Goal: Task Accomplishment & Management: Manage account settings

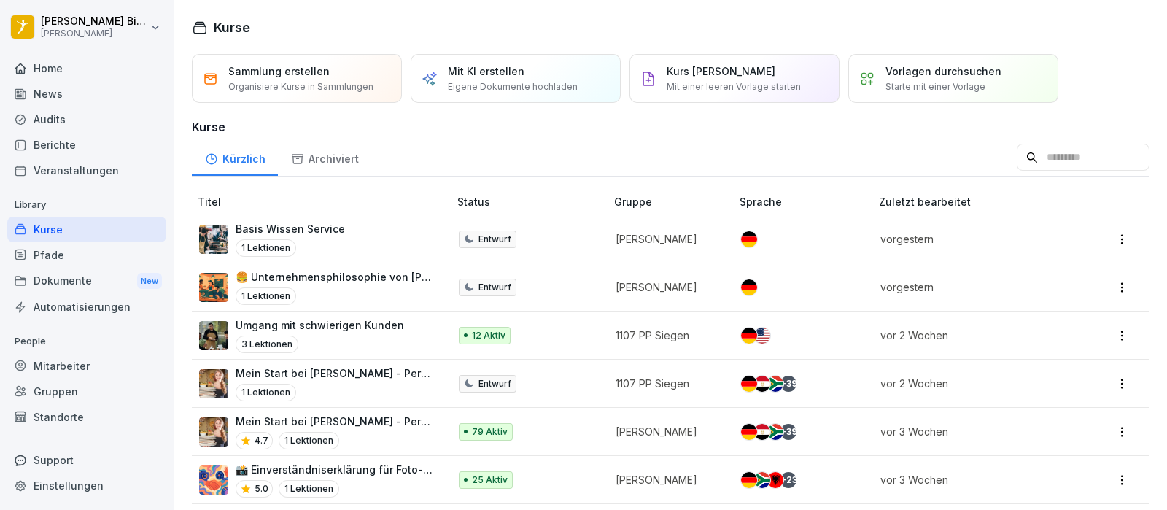
click at [490, 125] on h3 "Kurse" at bounding box center [670, 126] width 957 height 17
click at [87, 358] on div "Mitarbeiter" at bounding box center [86, 366] width 159 height 26
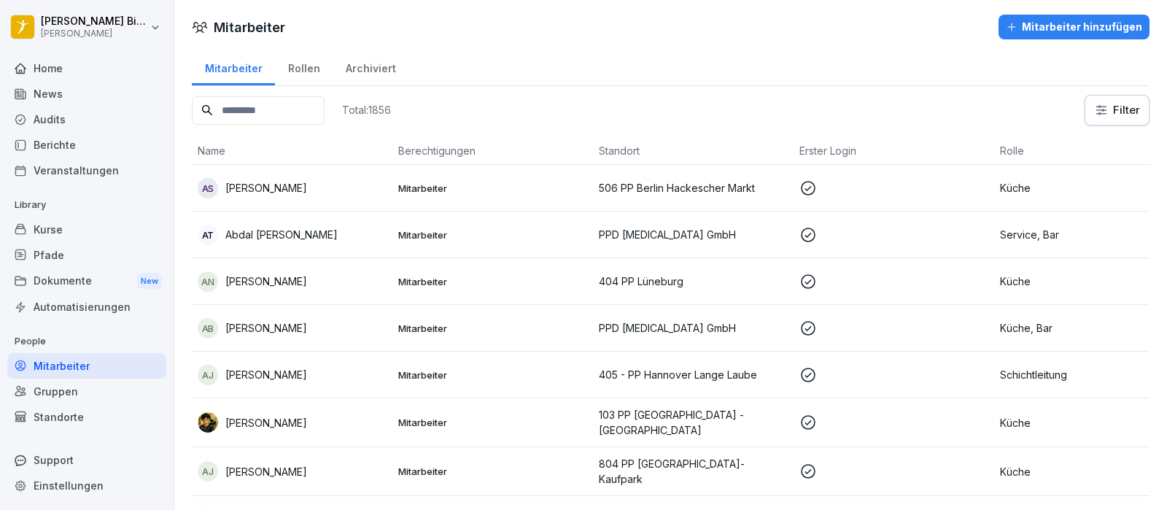
click at [324, 106] on input at bounding box center [258, 110] width 133 height 28
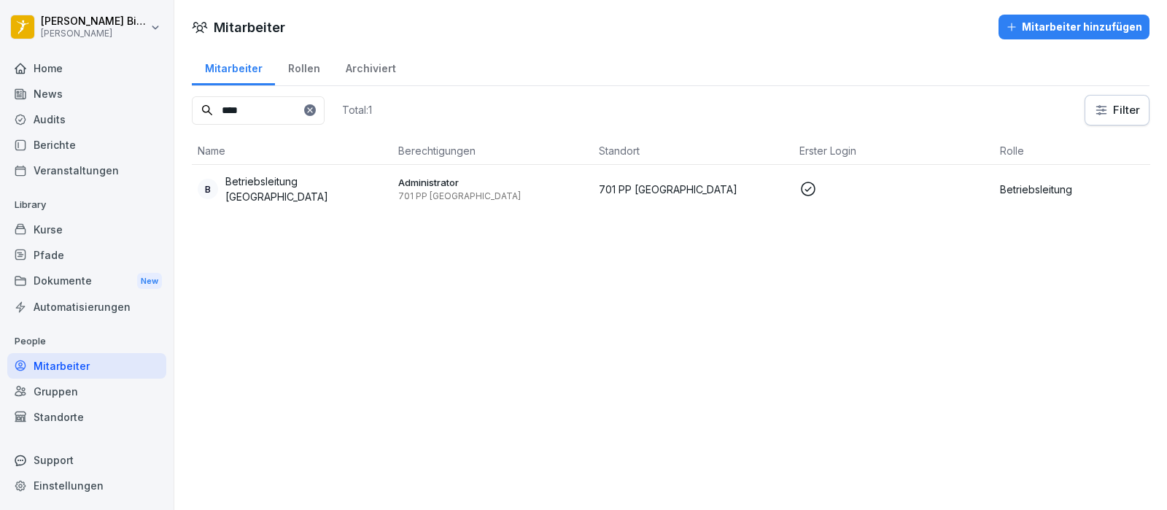
type input "****"
click at [277, 184] on p "Betriebsleitung [GEOGRAPHIC_DATA]" at bounding box center [305, 189] width 161 height 31
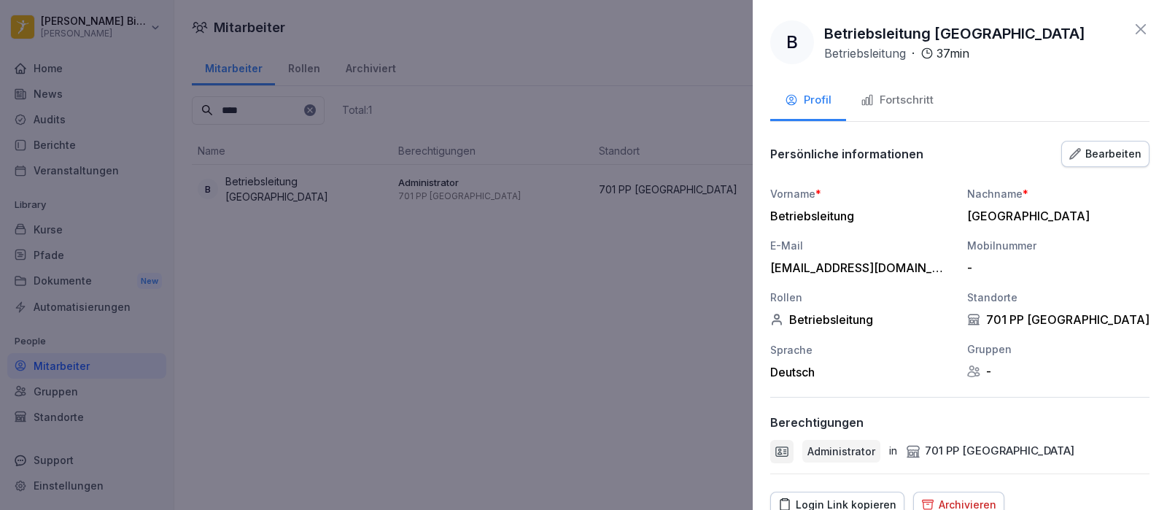
click at [915, 107] on div "Fortschritt" at bounding box center [896, 100] width 73 height 17
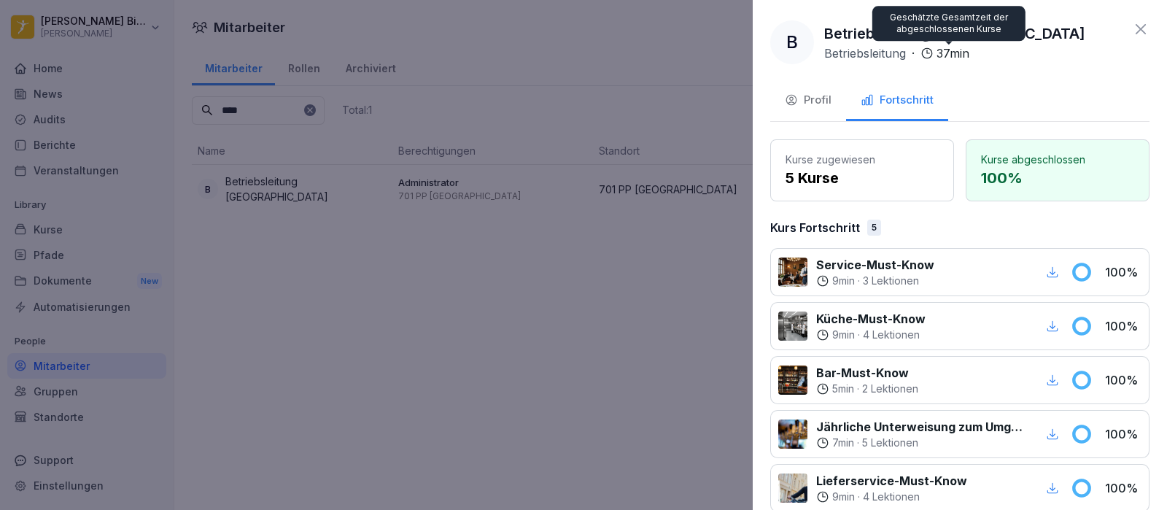
click at [824, 90] on button "Profil" at bounding box center [808, 101] width 76 height 39
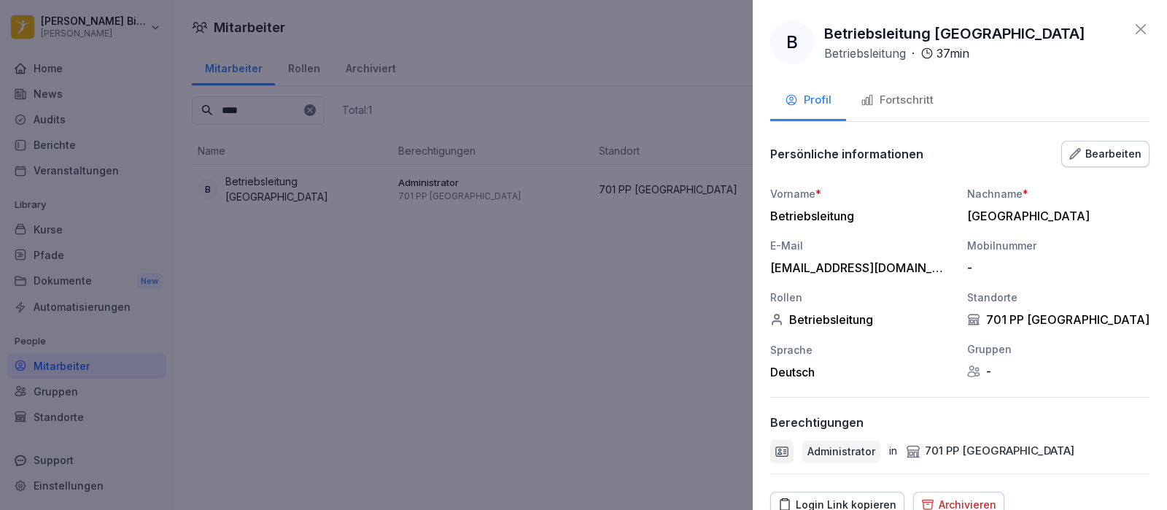
click at [1076, 155] on div "Bearbeiten" at bounding box center [1105, 154] width 72 height 16
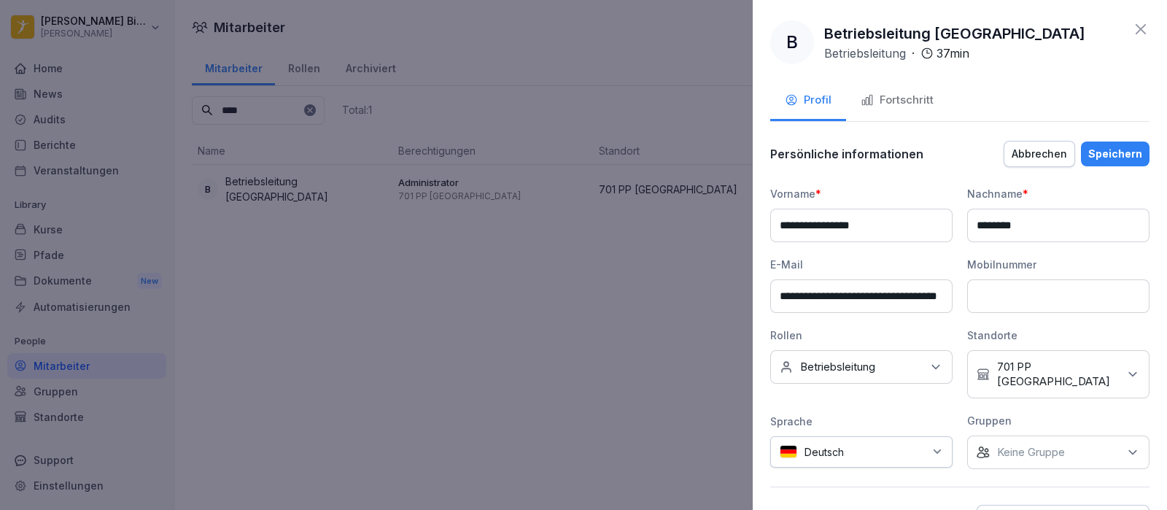
click at [1132, 32] on icon at bounding box center [1140, 28] width 17 height 17
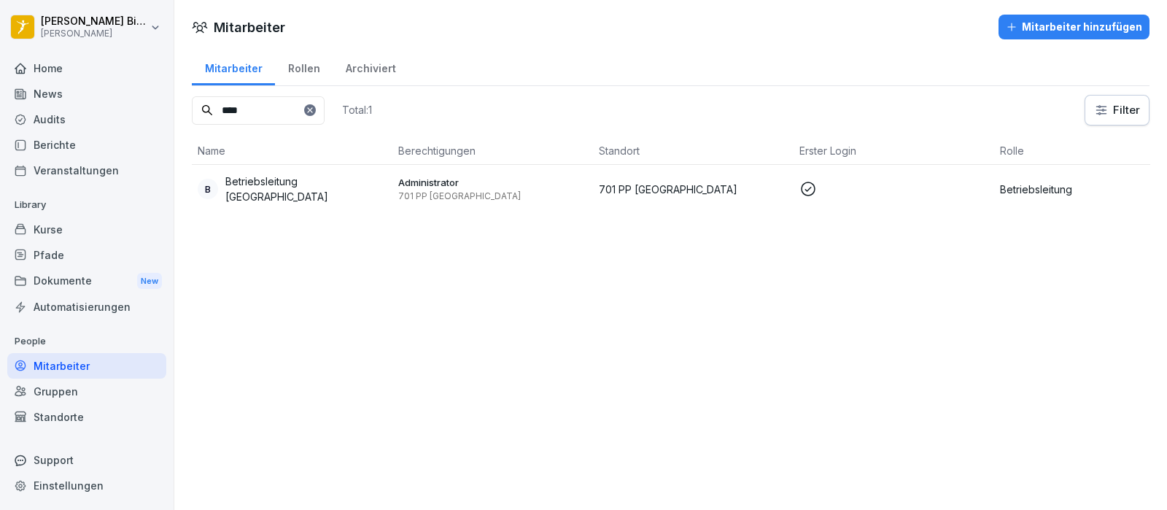
click at [314, 69] on div "Rollen" at bounding box center [304, 66] width 58 height 37
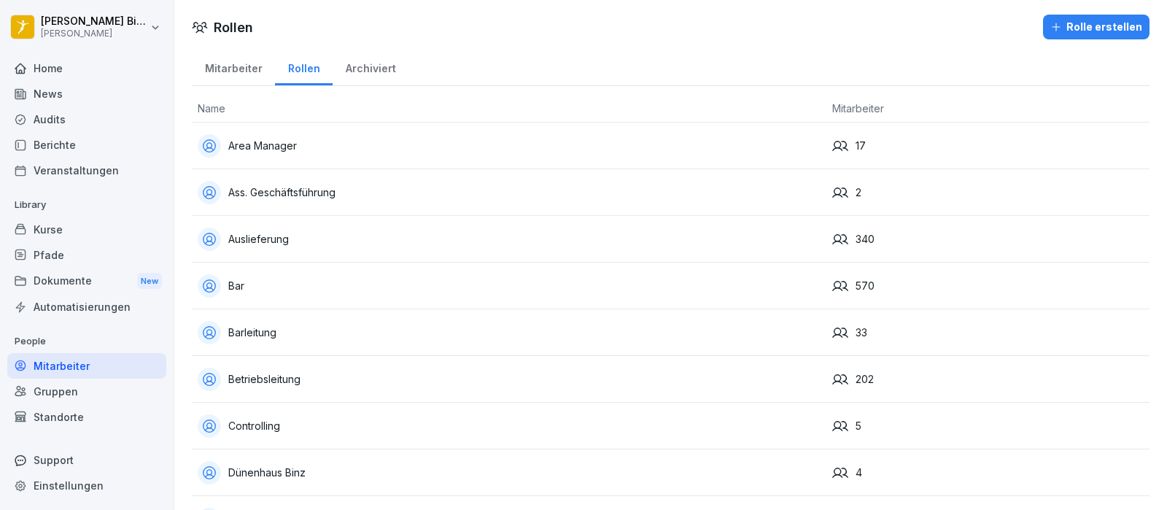
click at [354, 65] on div "Archiviert" at bounding box center [370, 66] width 76 height 37
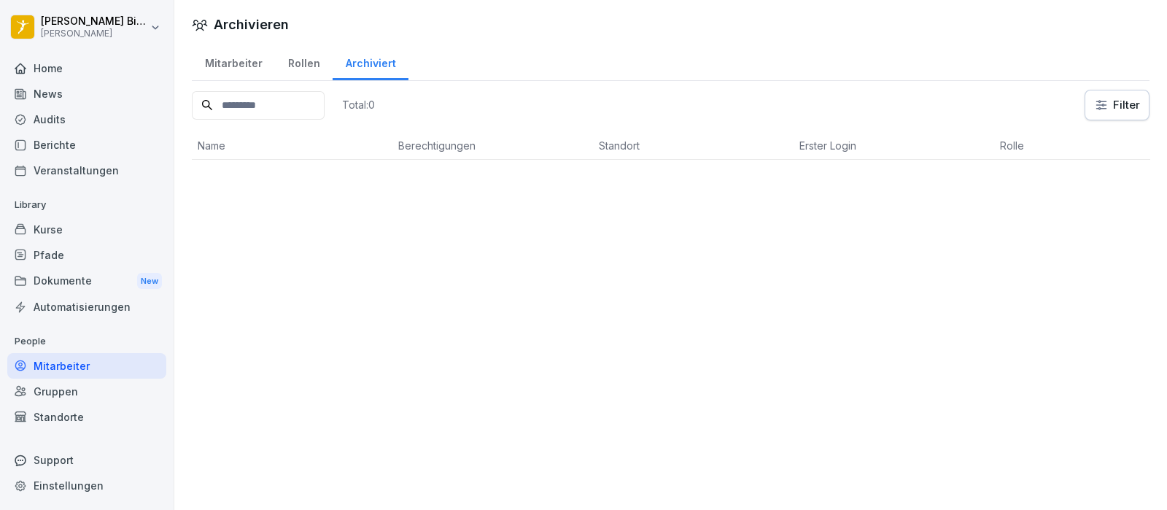
click at [246, 63] on div "Mitarbeiter" at bounding box center [233, 61] width 83 height 37
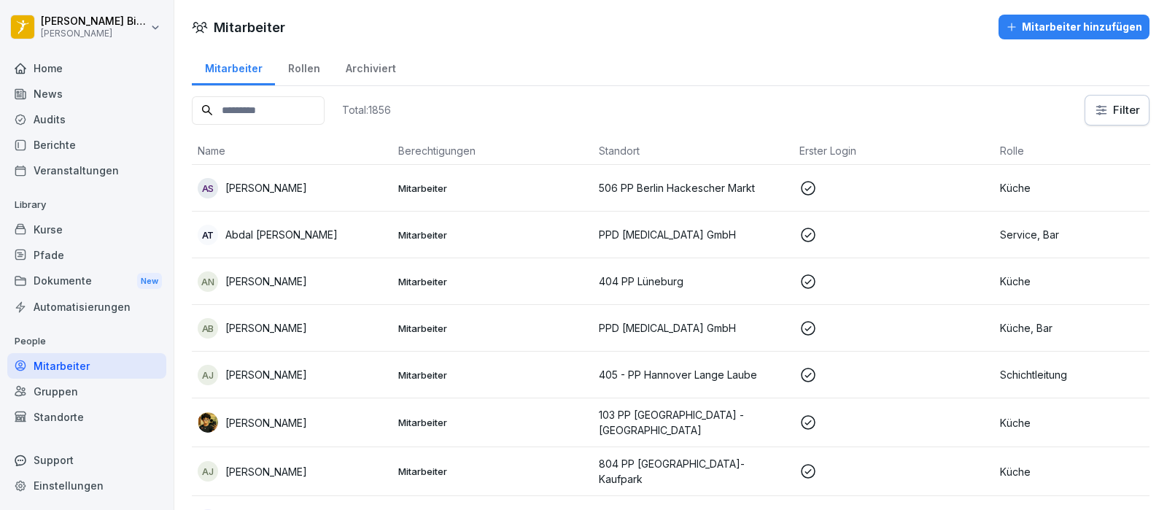
type input "*"
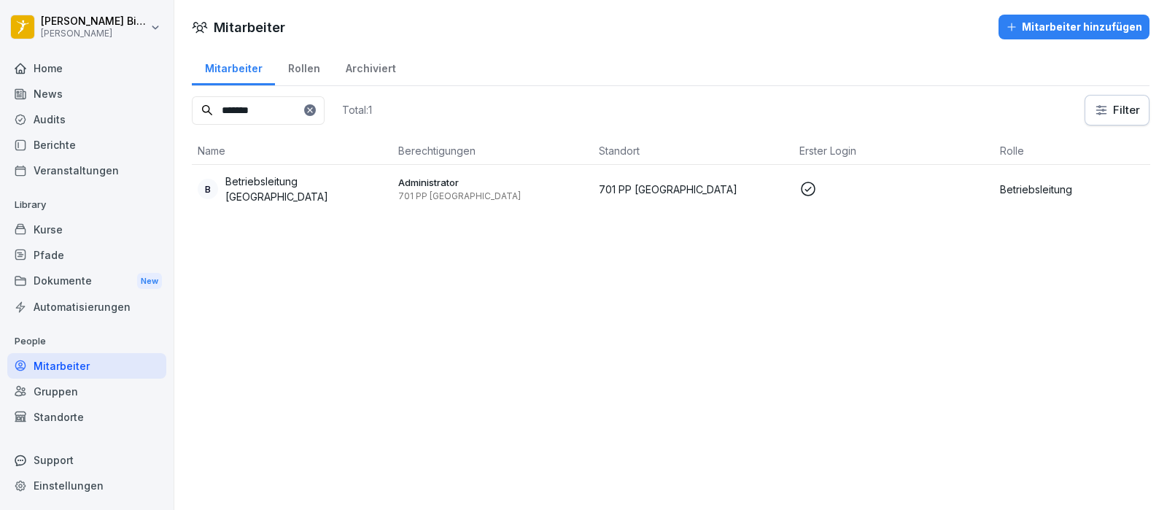
type input "*******"
click at [303, 194] on p "Betriebsleitung [GEOGRAPHIC_DATA]" at bounding box center [305, 189] width 161 height 31
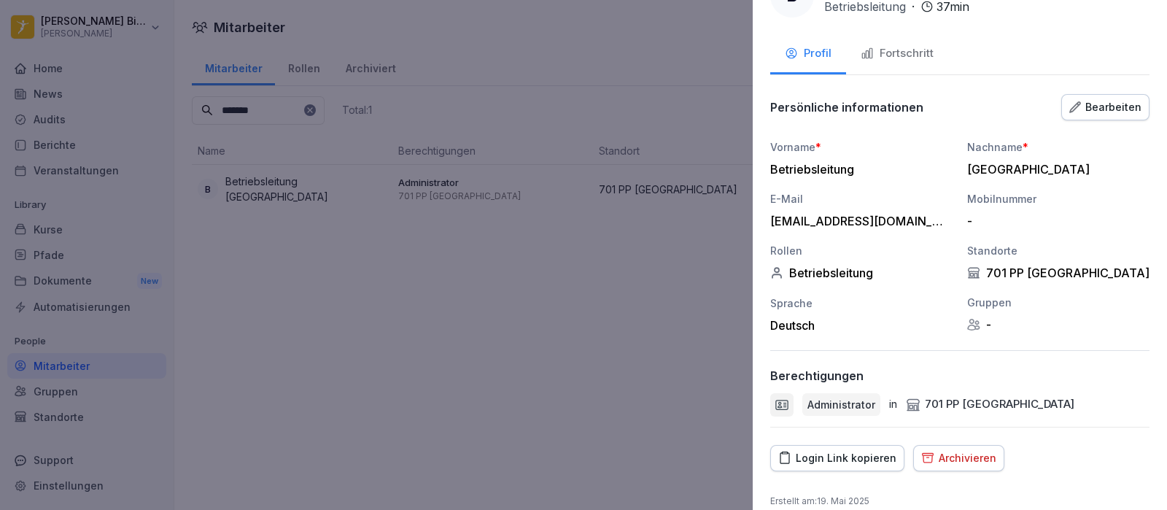
scroll to position [63, 0]
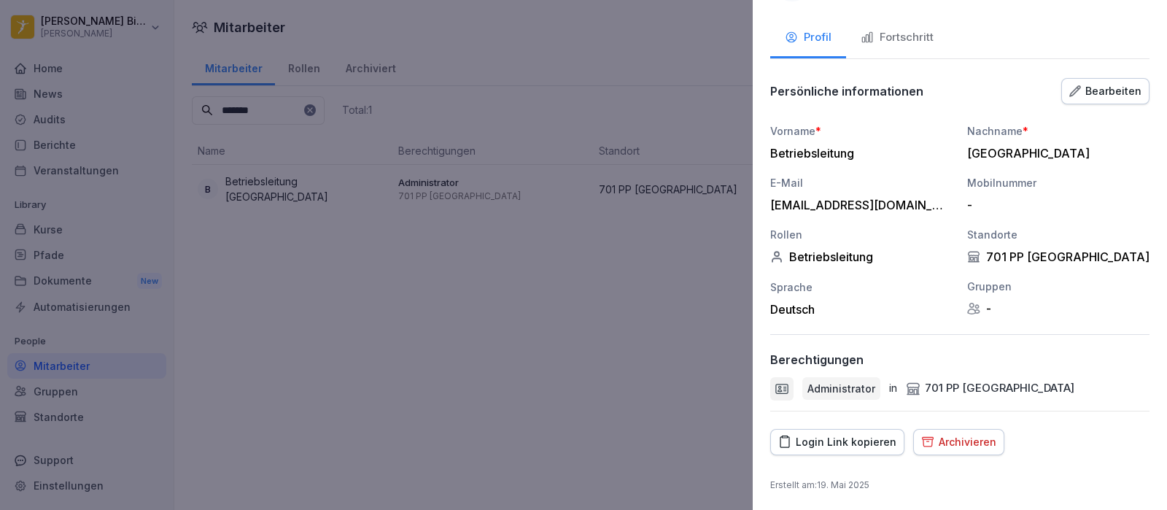
click at [909, 39] on div "Fortschritt" at bounding box center [896, 37] width 73 height 17
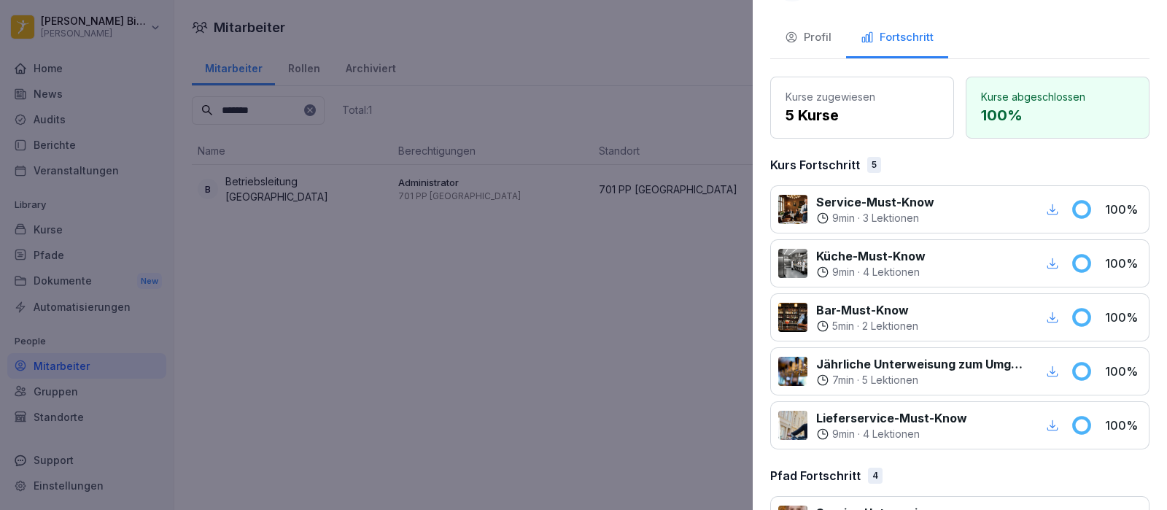
click at [805, 23] on button "Profil" at bounding box center [808, 38] width 76 height 39
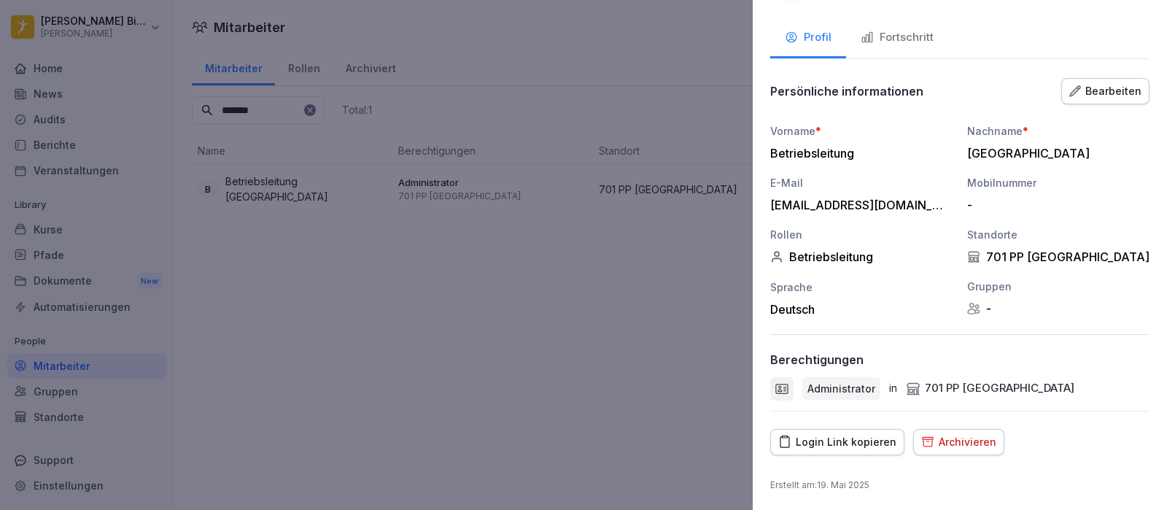
scroll to position [0, 0]
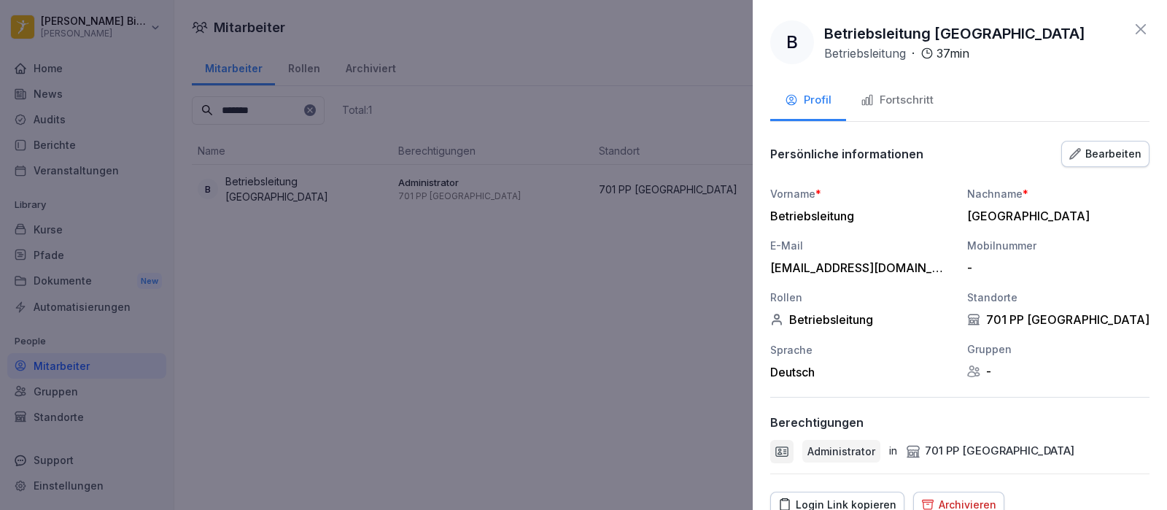
click at [548, 303] on div at bounding box center [583, 255] width 1167 height 510
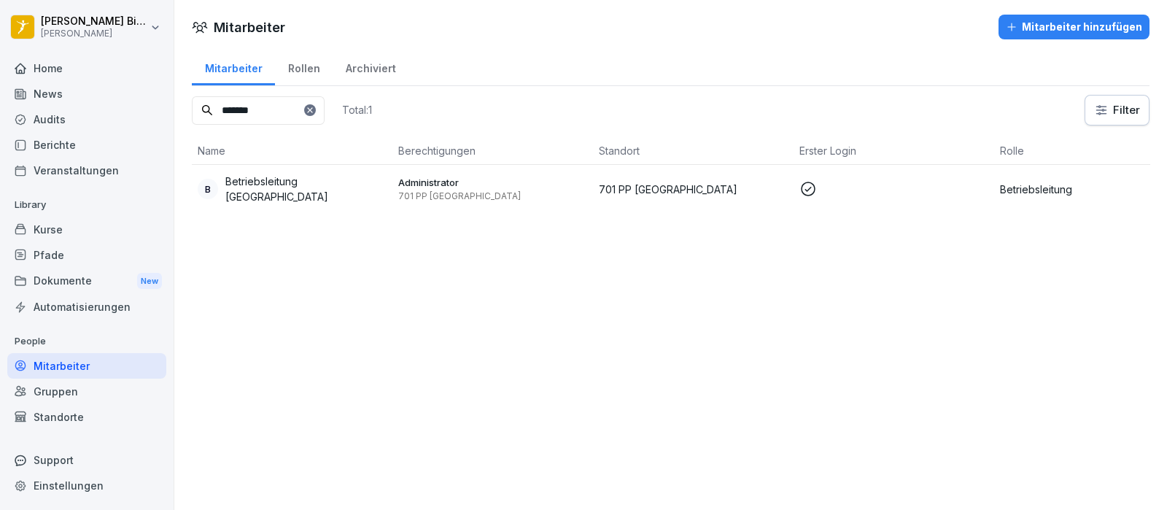
click at [362, 63] on div "Archiviert" at bounding box center [370, 66] width 76 height 37
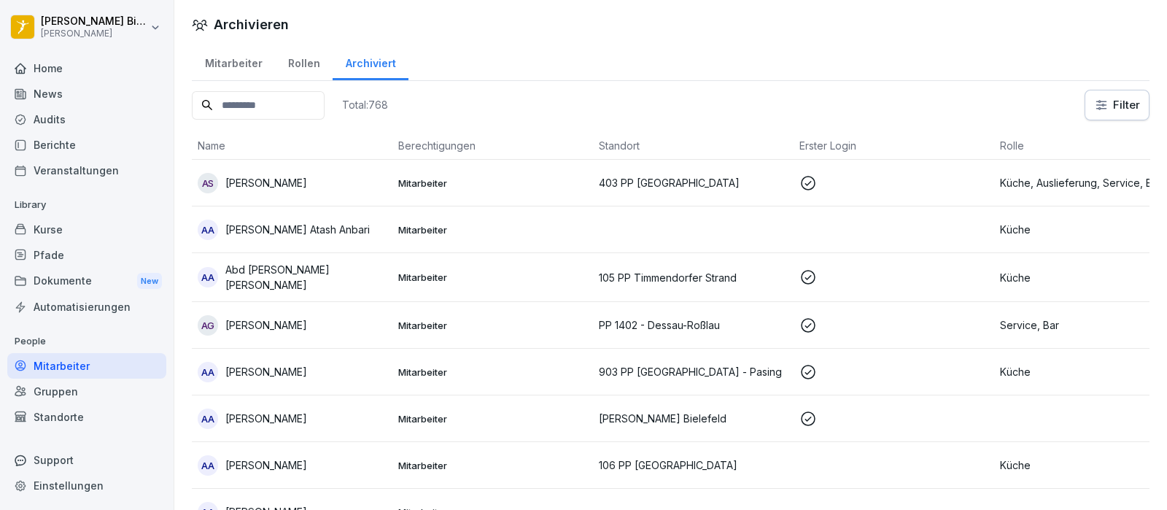
click at [72, 413] on div "Standorte" at bounding box center [86, 417] width 159 height 26
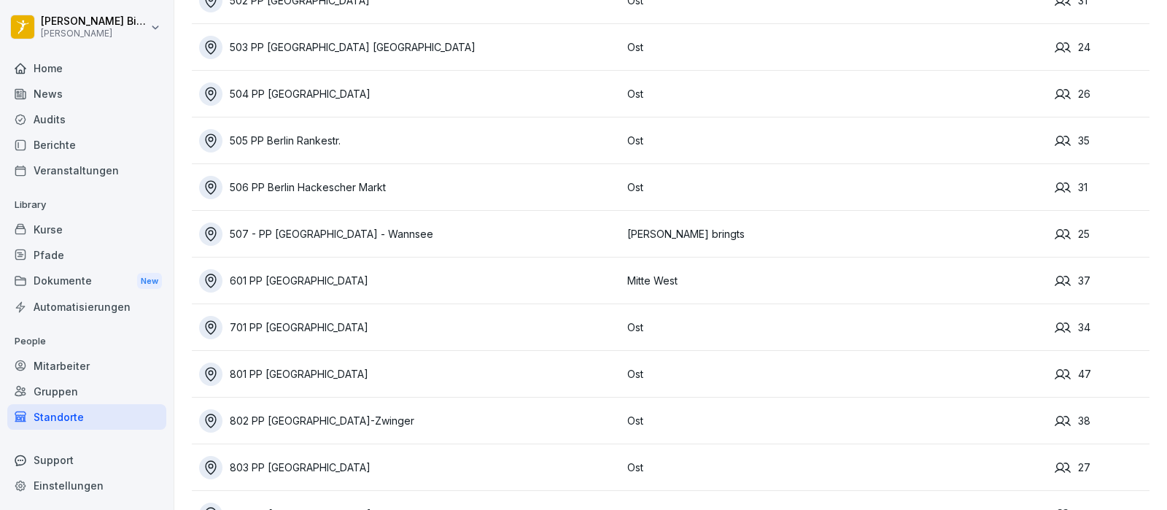
scroll to position [1582, 0]
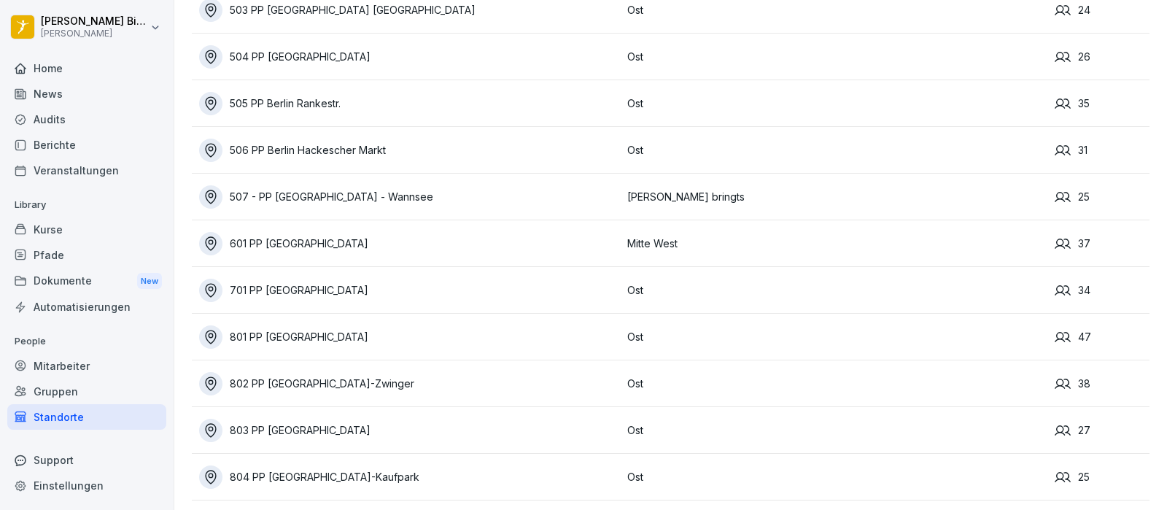
click at [322, 284] on div "701 PP [GEOGRAPHIC_DATA]" at bounding box center [409, 290] width 421 height 23
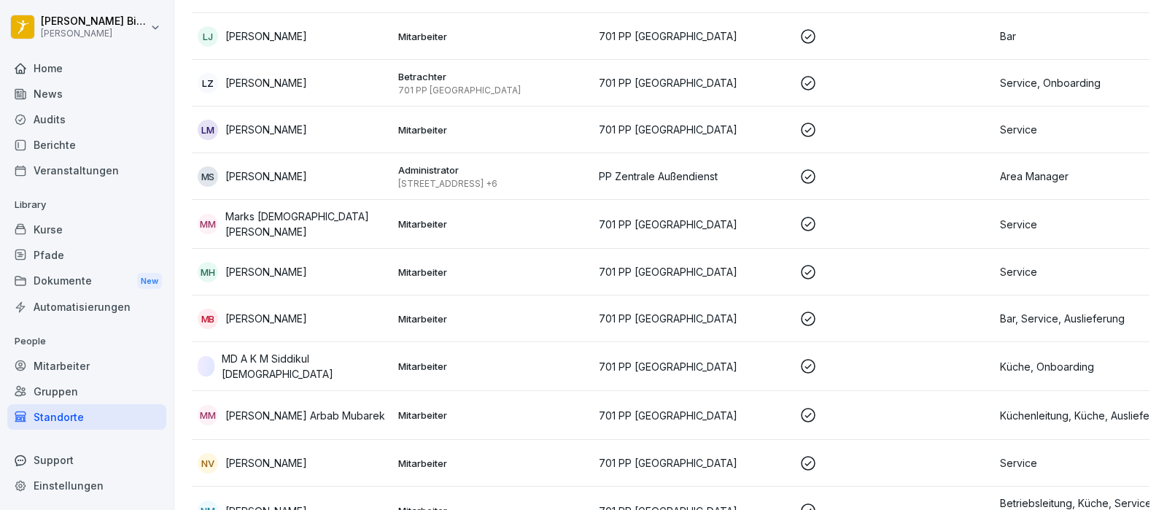
scroll to position [968, 0]
click at [427, 168] on p "Administrator" at bounding box center [492, 171] width 189 height 13
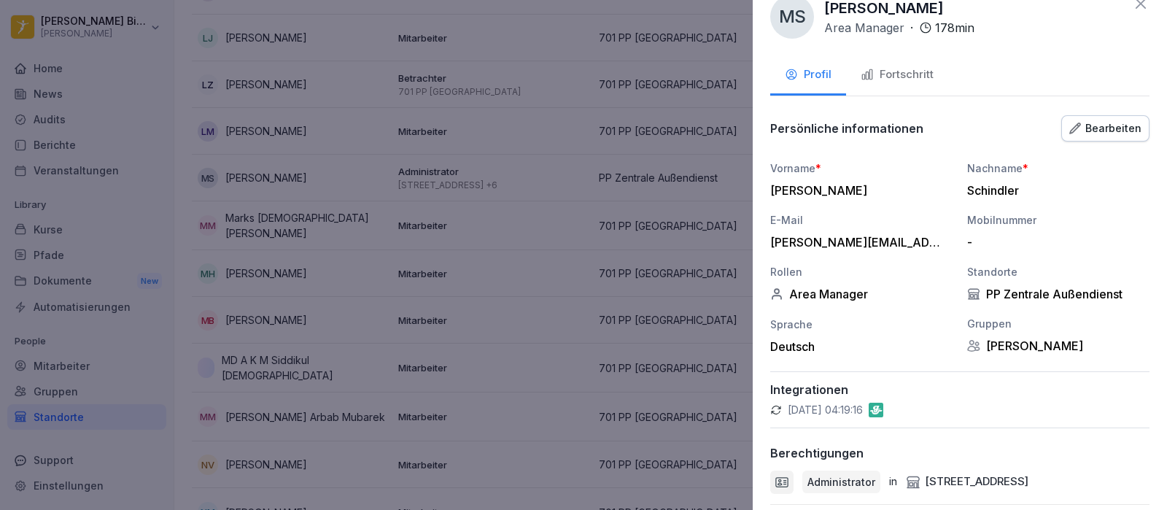
scroll to position [16, 0]
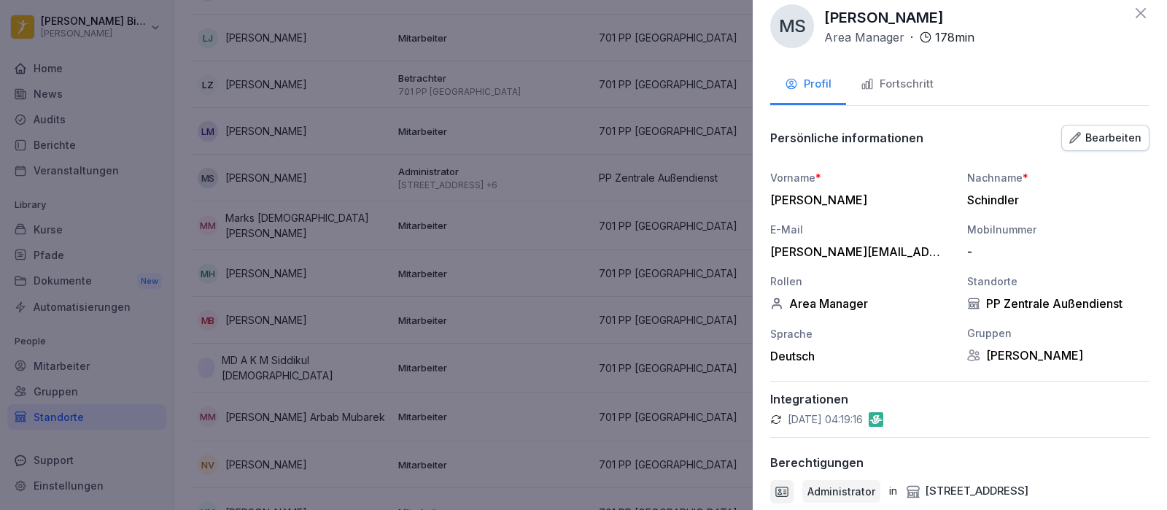
click at [919, 79] on div "Fortschritt" at bounding box center [896, 84] width 73 height 17
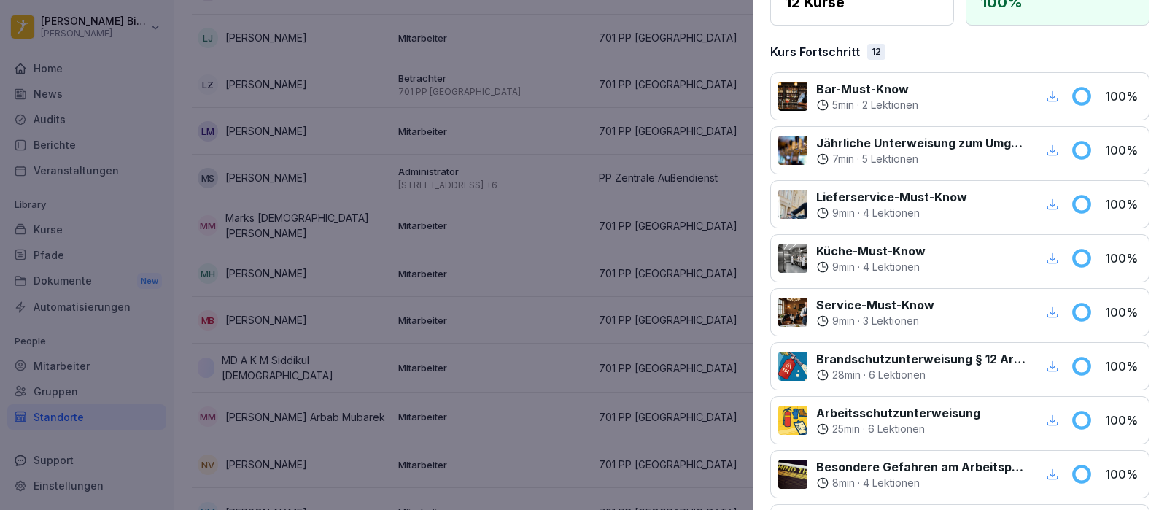
scroll to position [0, 0]
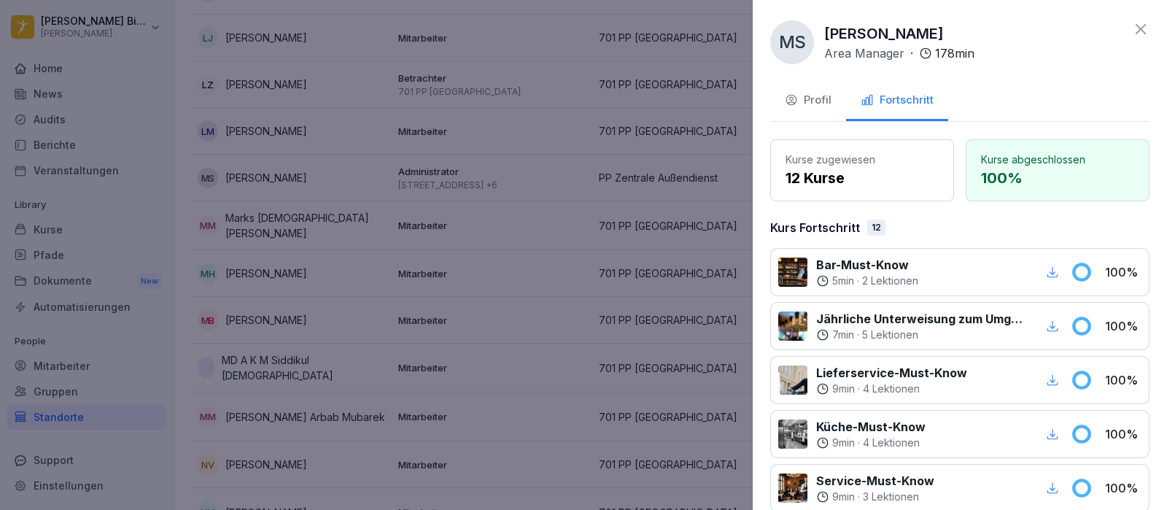
click at [818, 101] on div "Profil" at bounding box center [808, 100] width 47 height 17
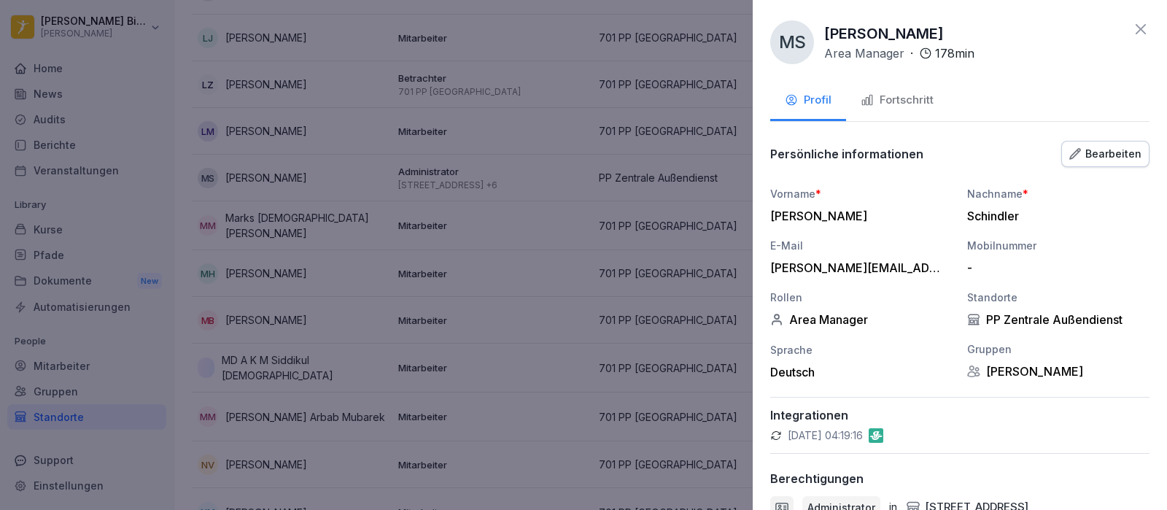
click at [1135, 31] on icon at bounding box center [1140, 28] width 17 height 17
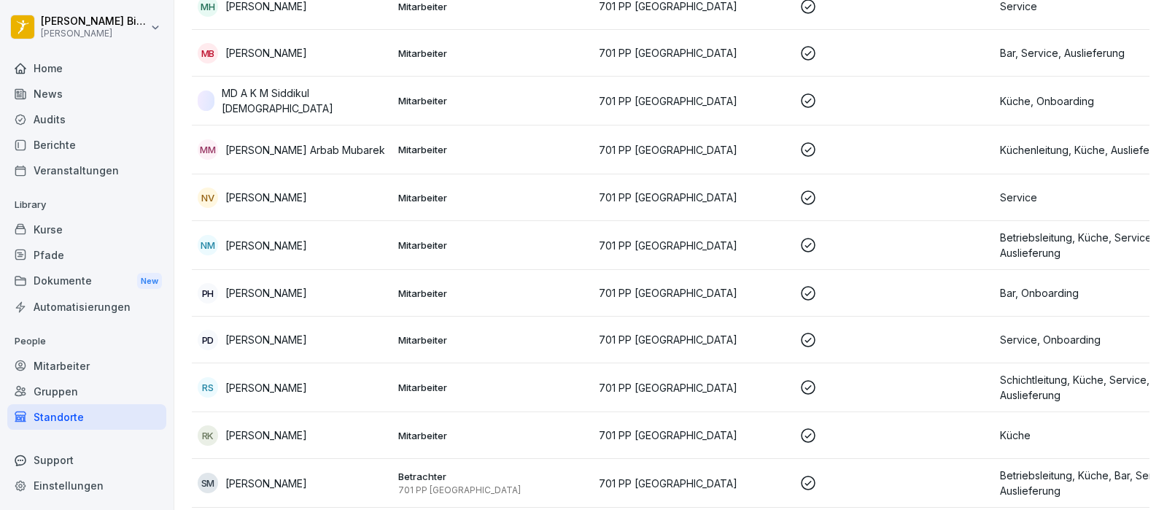
scroll to position [1301, 0]
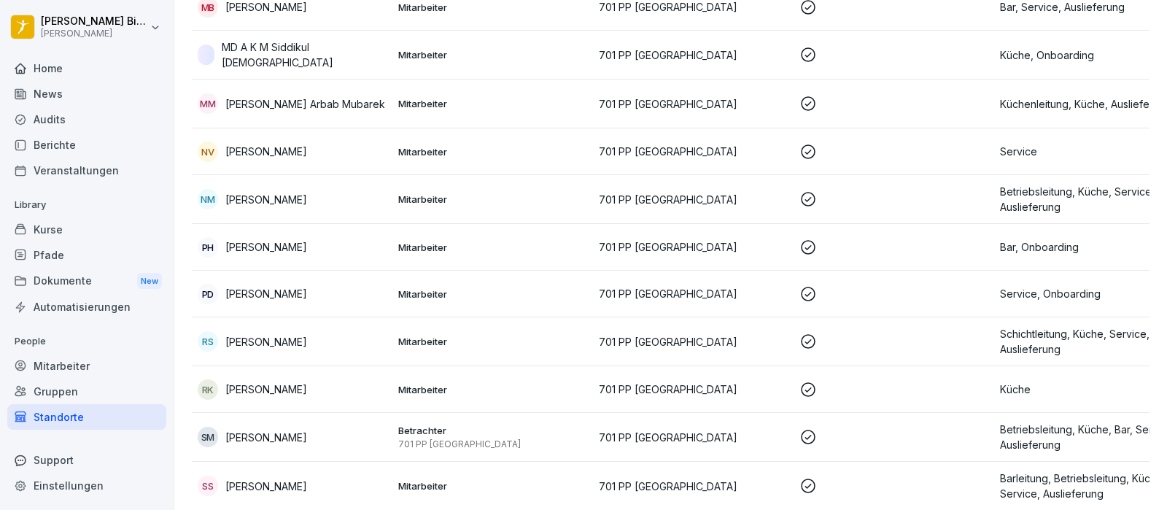
click at [301, 427] on div "SM [PERSON_NAME]" at bounding box center [292, 437] width 189 height 20
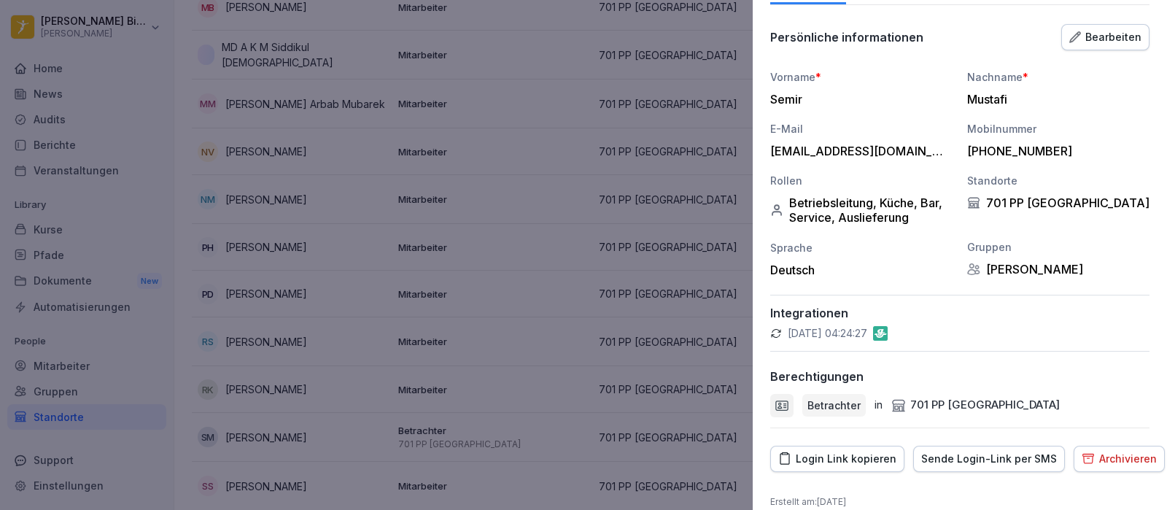
scroll to position [147, 0]
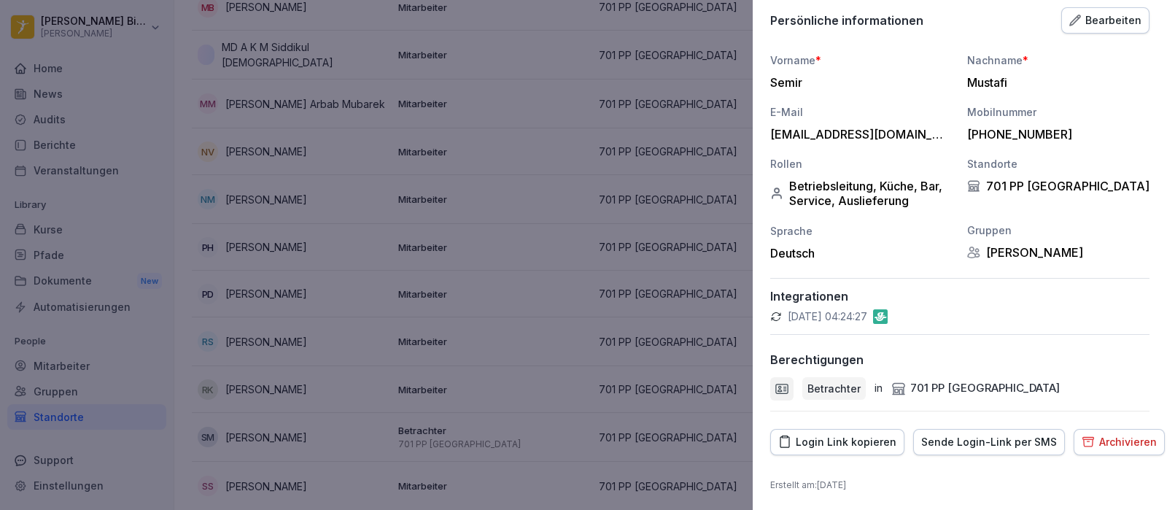
click at [1089, 21] on div "Bearbeiten" at bounding box center [1105, 20] width 72 height 16
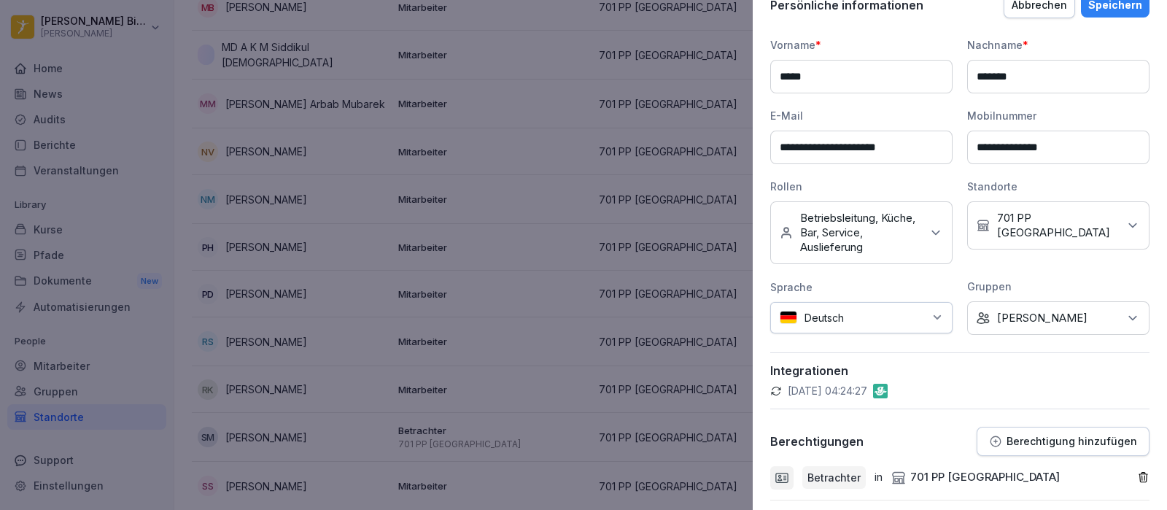
scroll to position [250, 0]
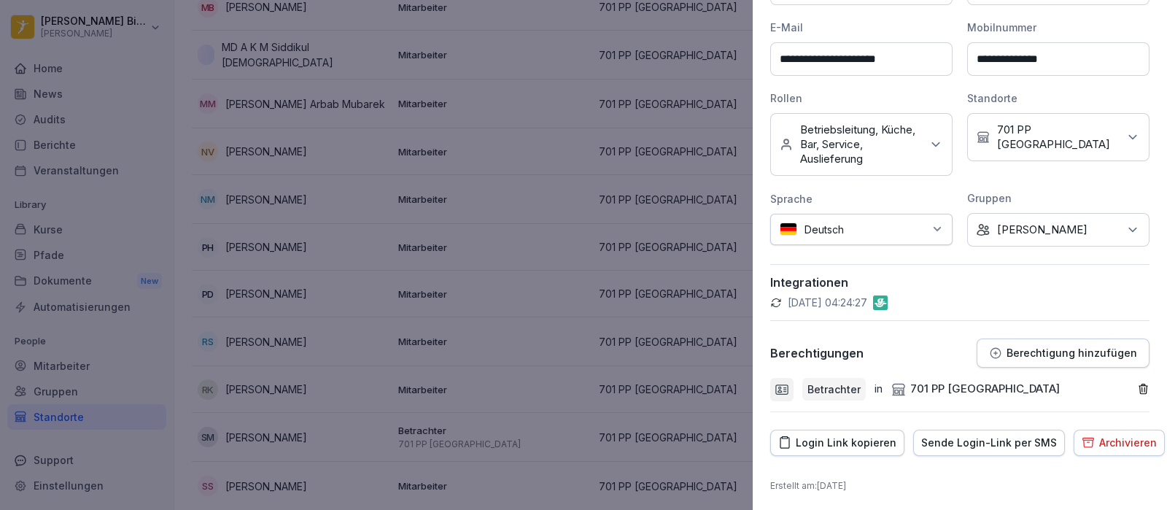
click at [1060, 358] on button "Berechtigung hinzufügen" at bounding box center [1062, 352] width 173 height 29
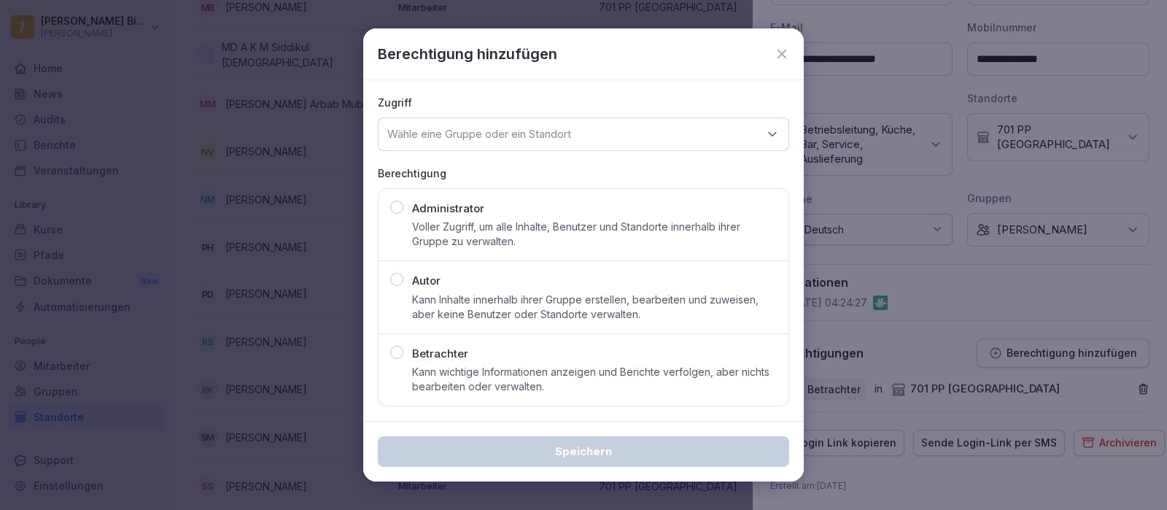
drag, startPoint x: 637, startPoint y: 240, endPoint x: 736, endPoint y: 227, distance: 99.2
click at [729, 238] on p "Voller Zugriff, um alle Inhalte, Benutzer und Standorte innerhalb ihrer Gruppe …" at bounding box center [594, 233] width 365 height 29
click at [780, 58] on icon at bounding box center [781, 54] width 15 height 15
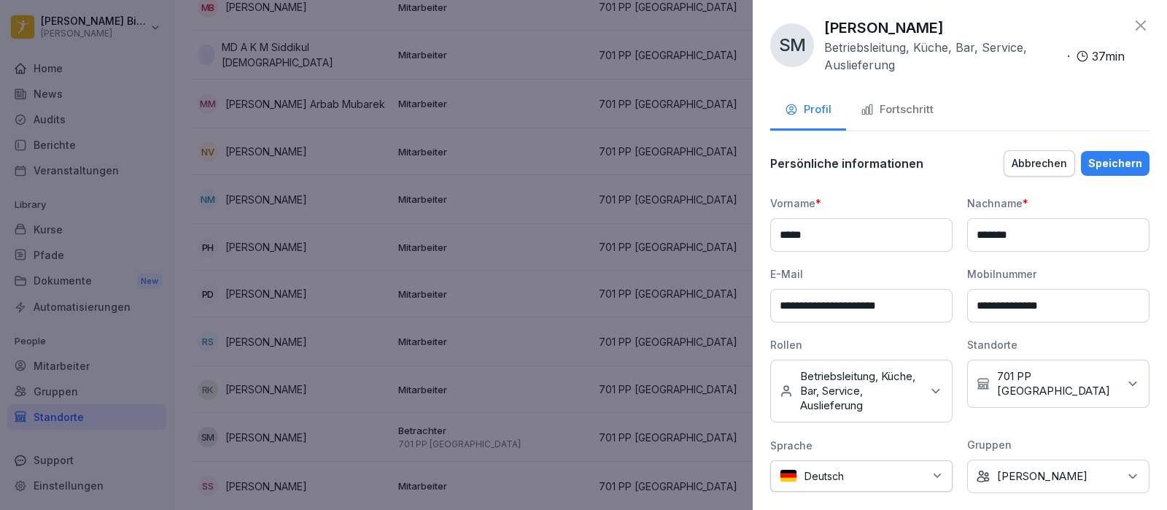
scroll to position [0, 0]
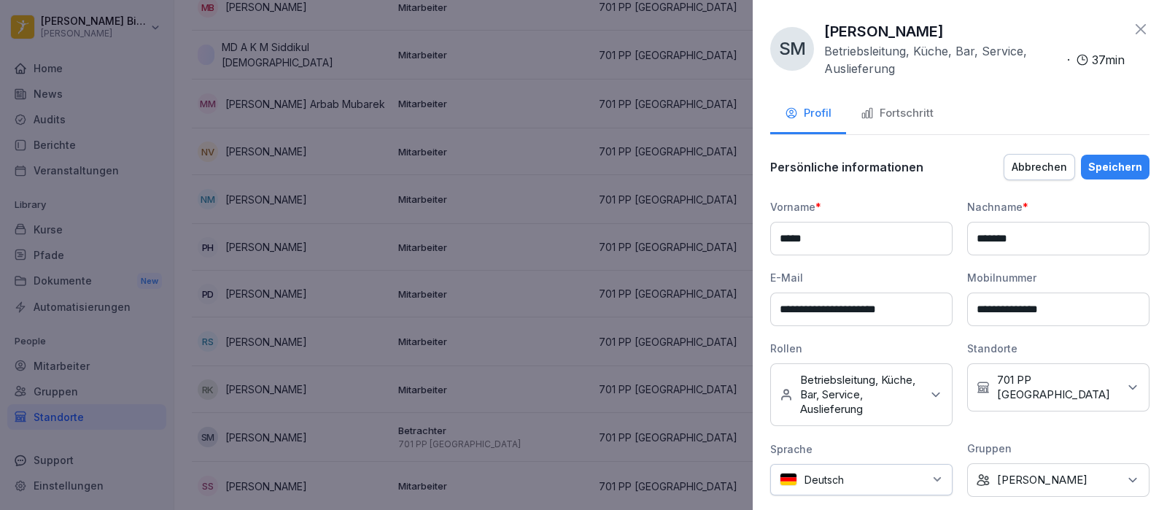
click at [1132, 23] on icon at bounding box center [1140, 28] width 17 height 17
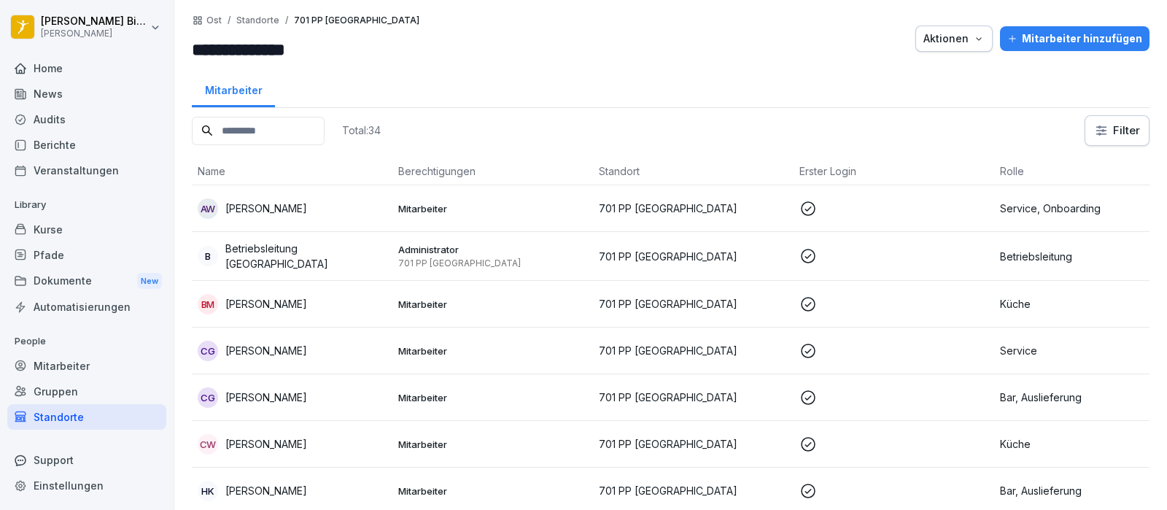
click at [63, 384] on div "Gruppen" at bounding box center [86, 391] width 159 height 26
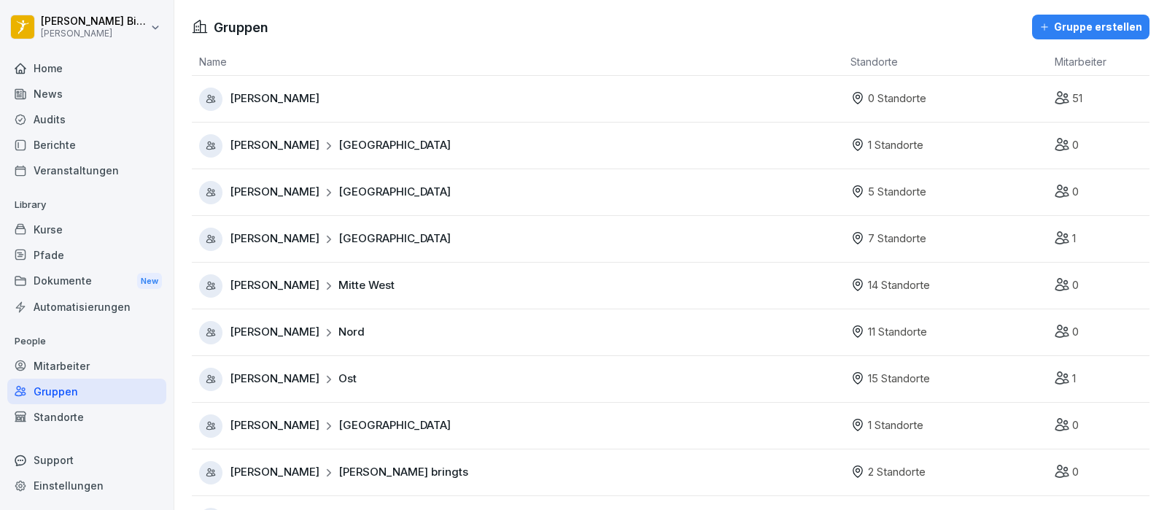
click at [60, 362] on div "Mitarbeiter" at bounding box center [86, 366] width 159 height 26
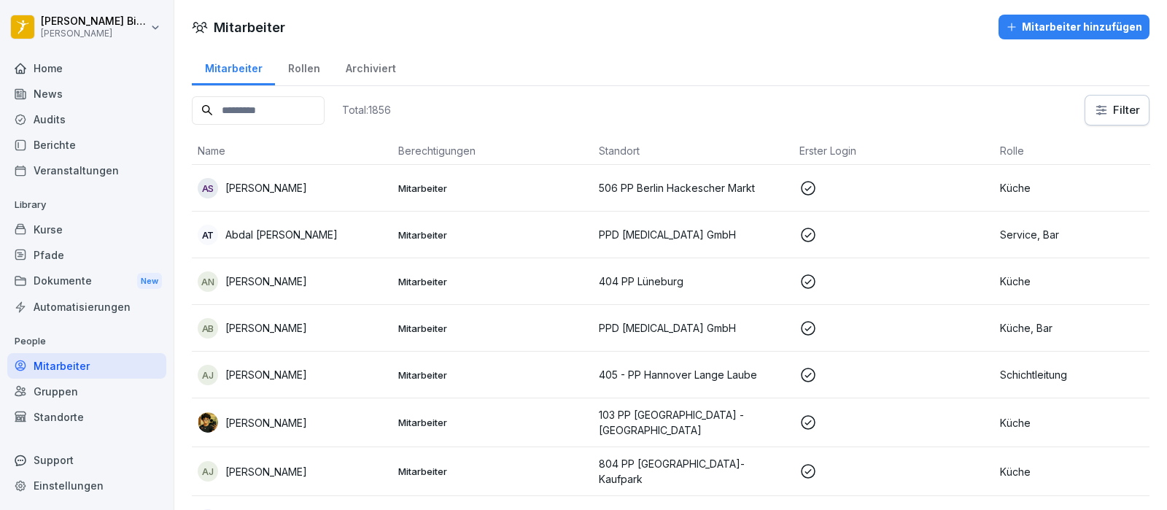
click at [265, 104] on input at bounding box center [258, 110] width 133 height 28
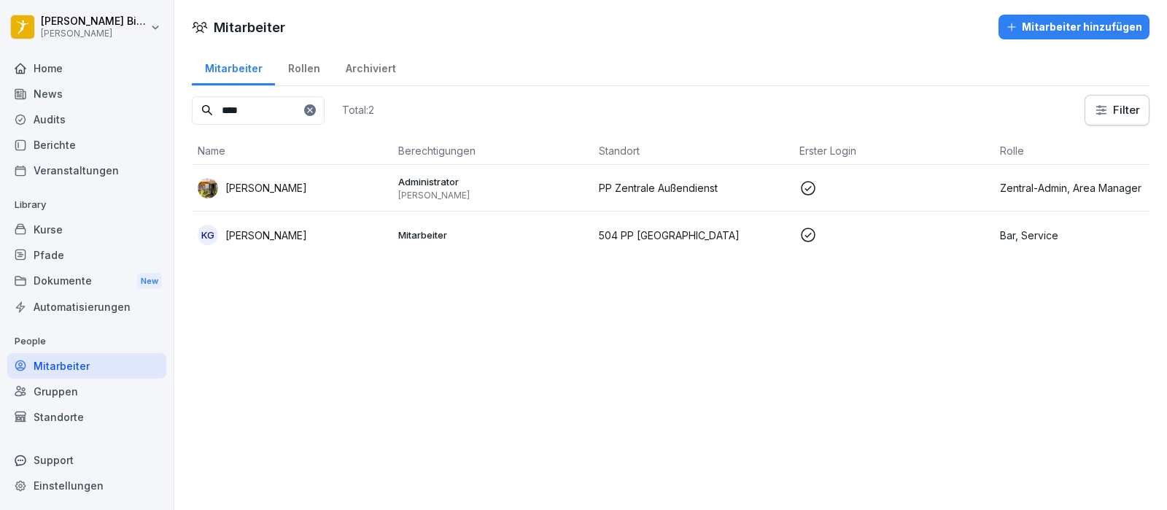
click at [268, 187] on p "[PERSON_NAME]" at bounding box center [266, 187] width 82 height 15
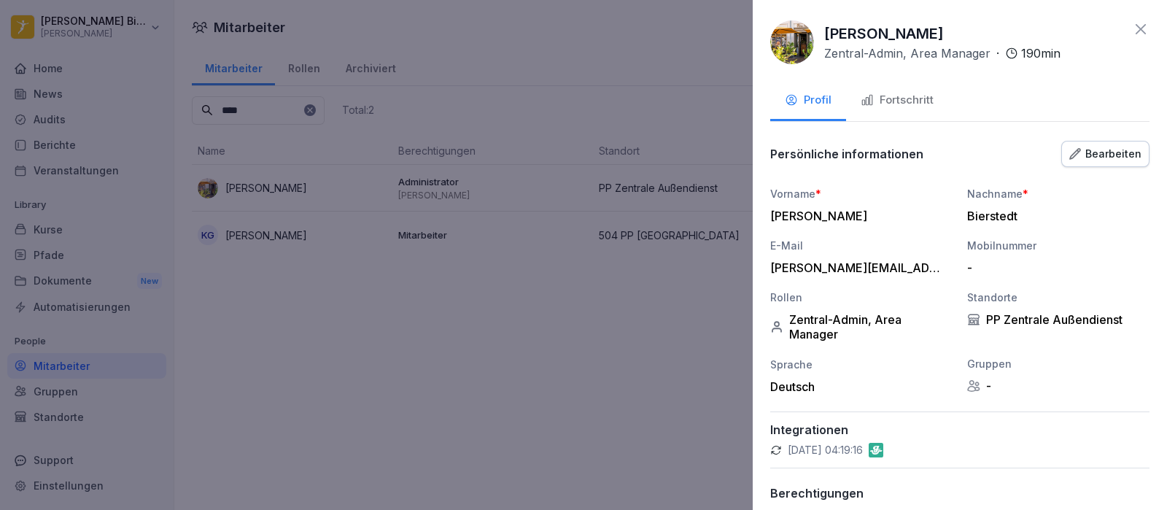
click at [1075, 150] on div "Bearbeiten" at bounding box center [1105, 154] width 72 height 16
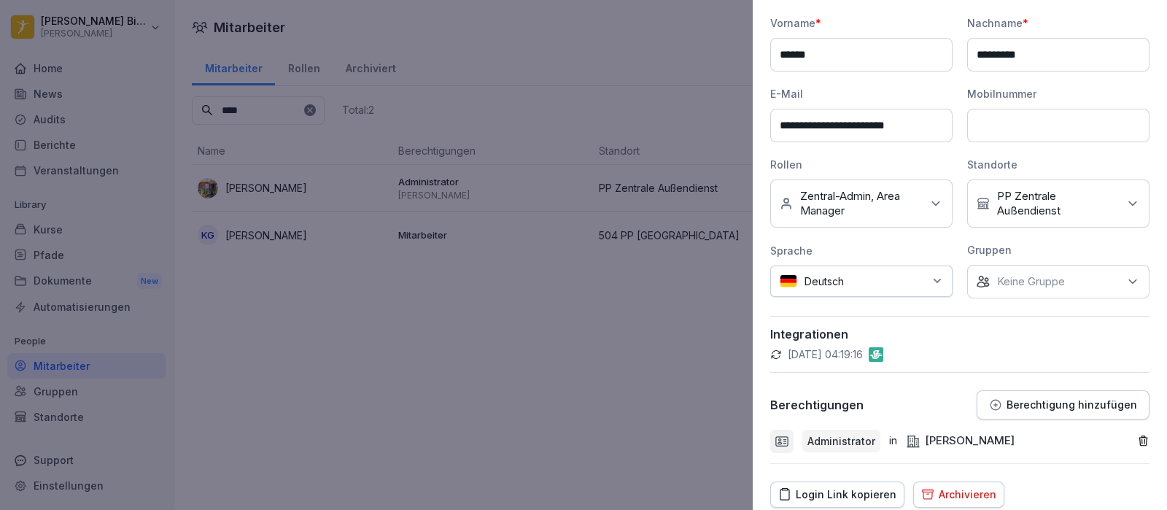
scroll to position [173, 0]
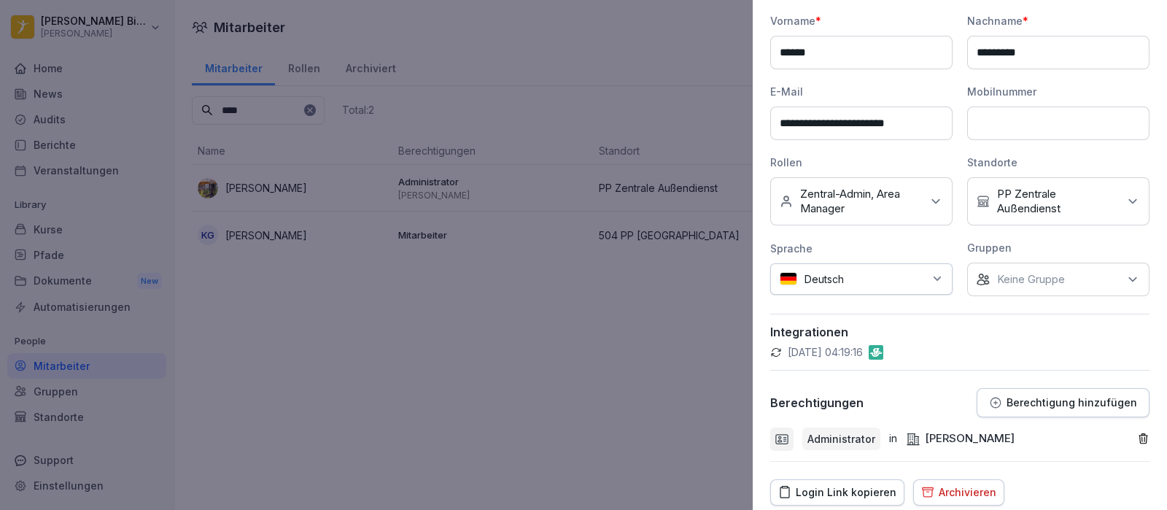
click at [1086, 190] on p "PP Zentrale Außendienst" at bounding box center [1057, 201] width 121 height 29
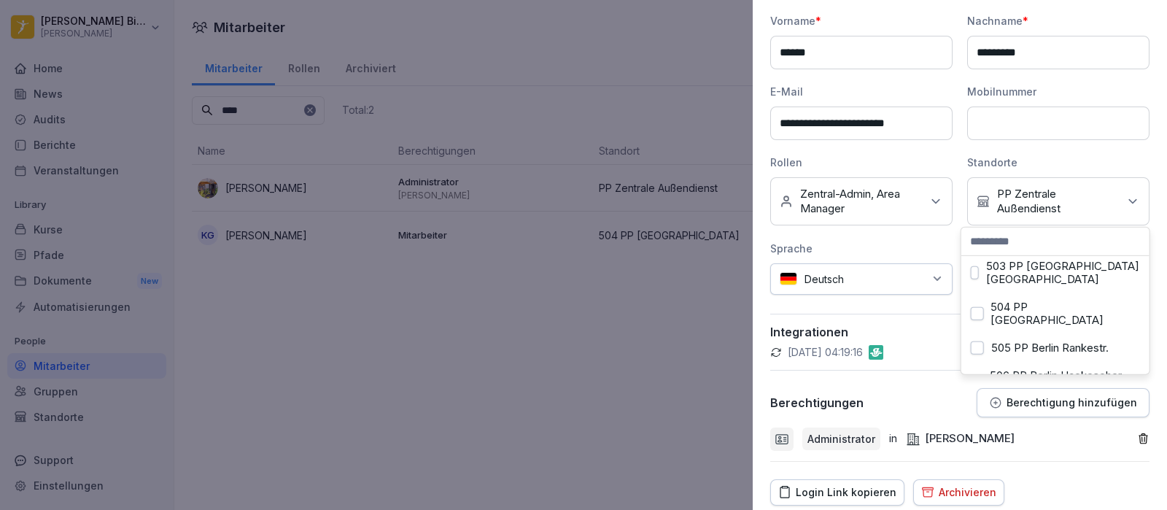
scroll to position [1112, 0]
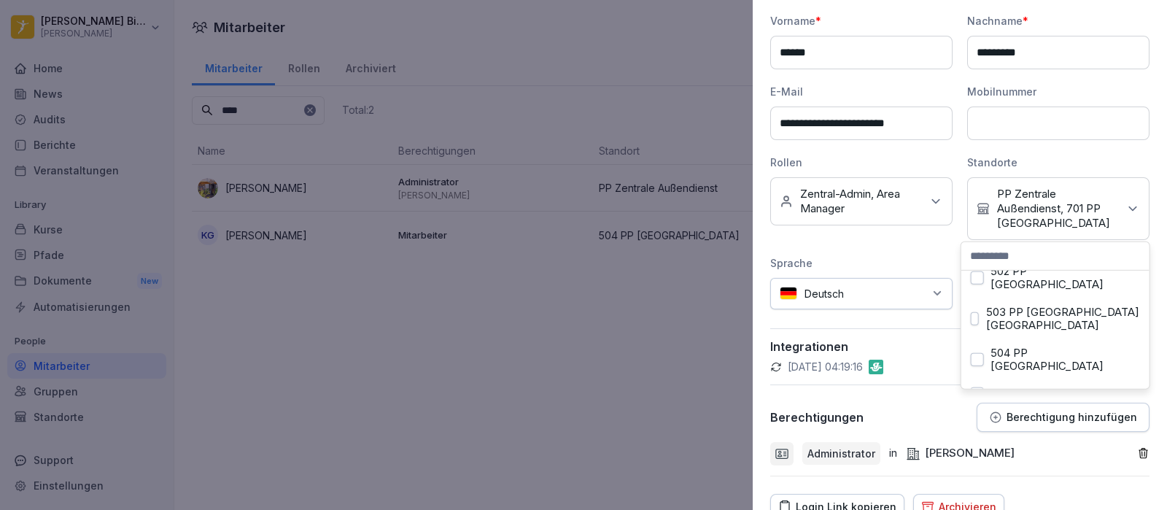
click at [904, 249] on div "**********" at bounding box center [959, 161] width 379 height 297
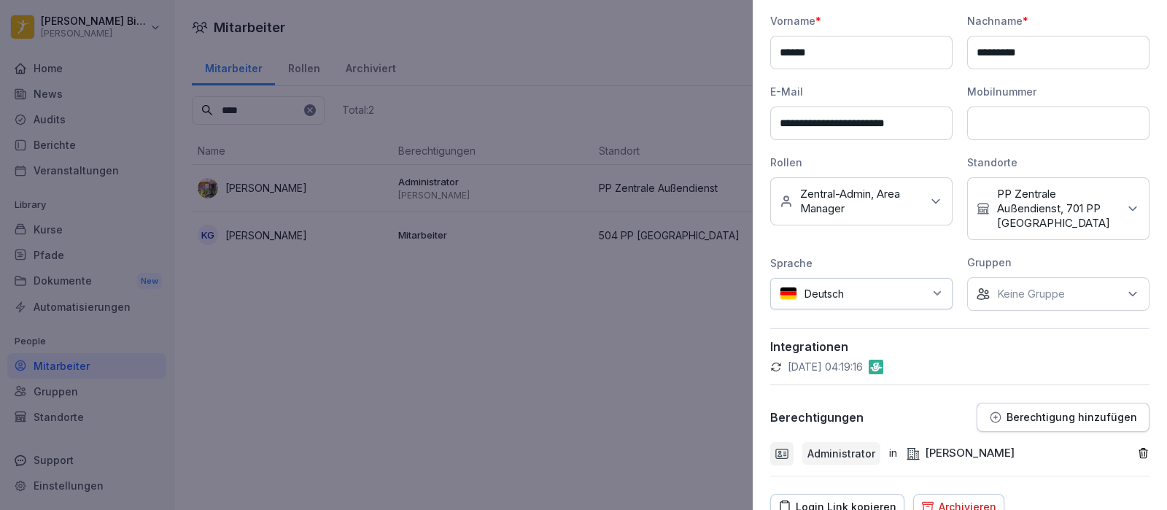
scroll to position [237, 0]
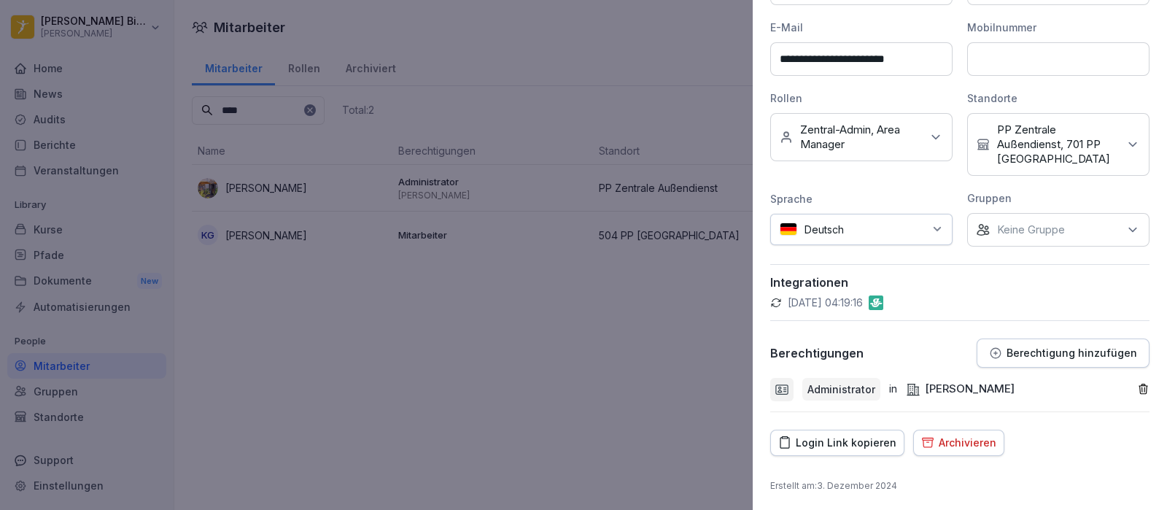
click at [1061, 352] on p "Berechtigung hinzufügen" at bounding box center [1071, 353] width 131 height 12
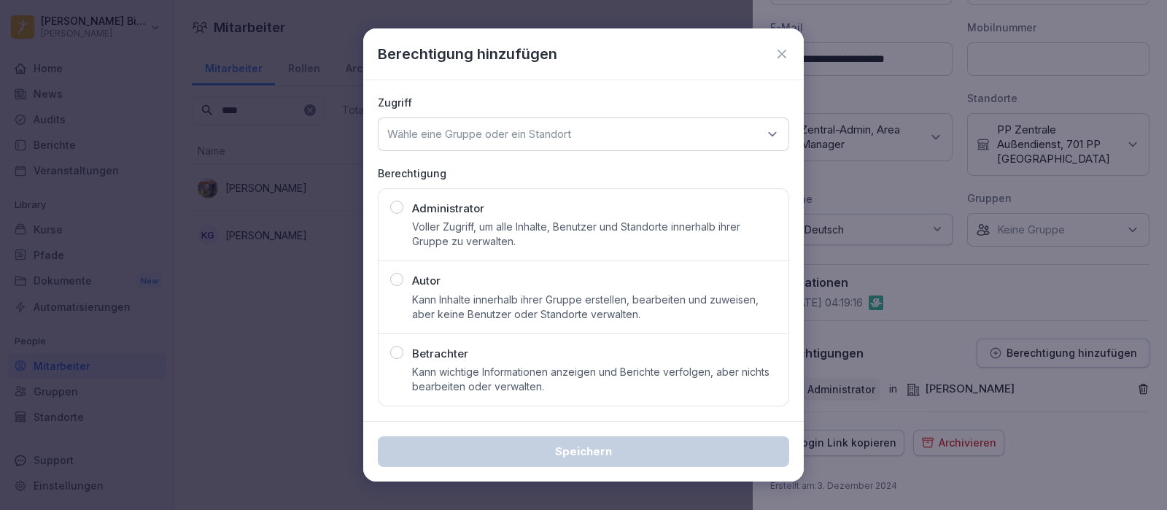
click at [784, 45] on div "Berechtigung hinzufügen" at bounding box center [583, 54] width 411 height 22
click at [776, 55] on icon at bounding box center [781, 54] width 15 height 15
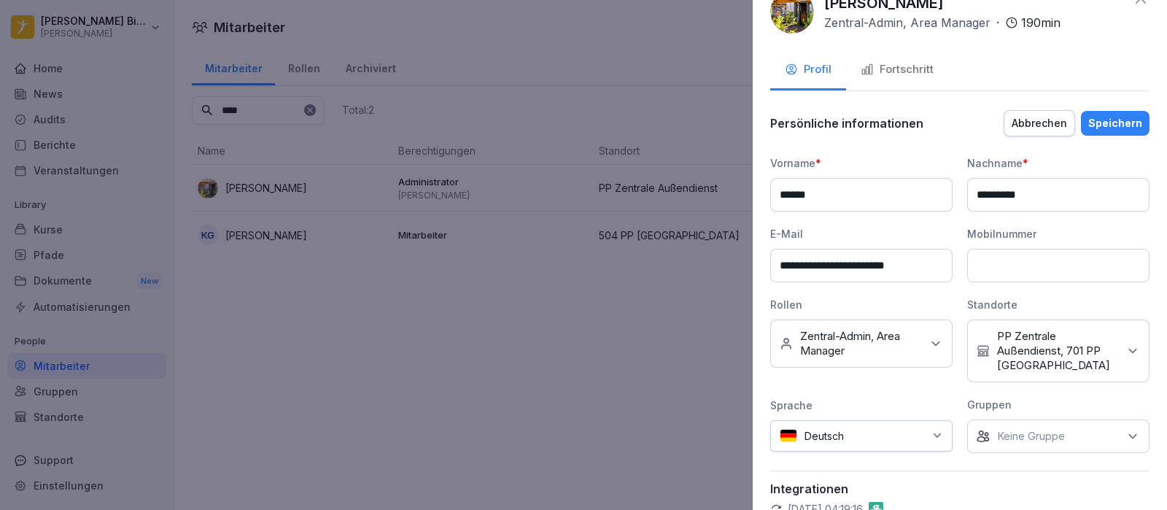
scroll to position [0, 0]
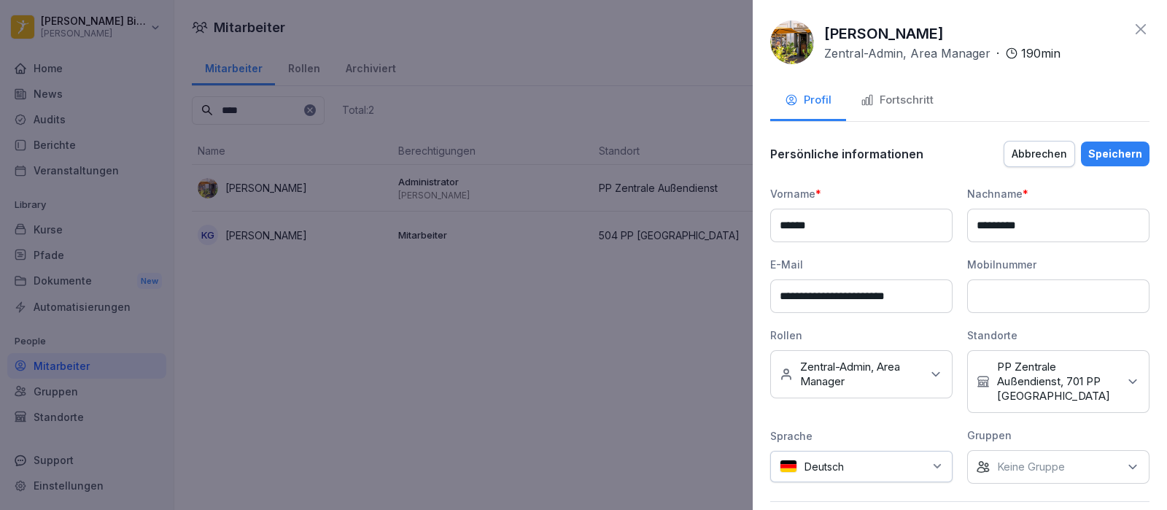
click at [1108, 154] on div "Speichern" at bounding box center [1115, 154] width 54 height 16
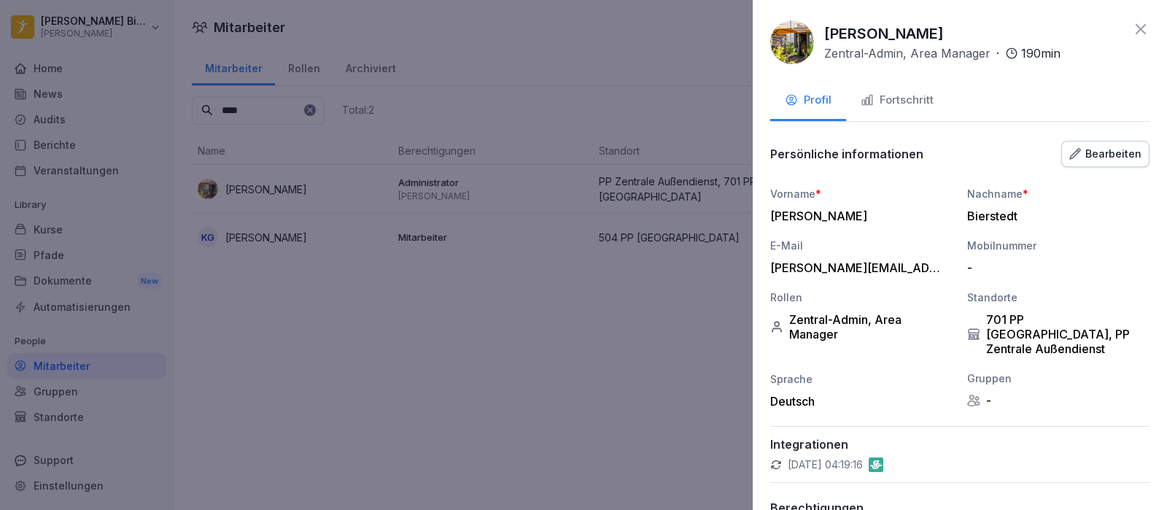
click at [1132, 34] on icon at bounding box center [1140, 28] width 17 height 17
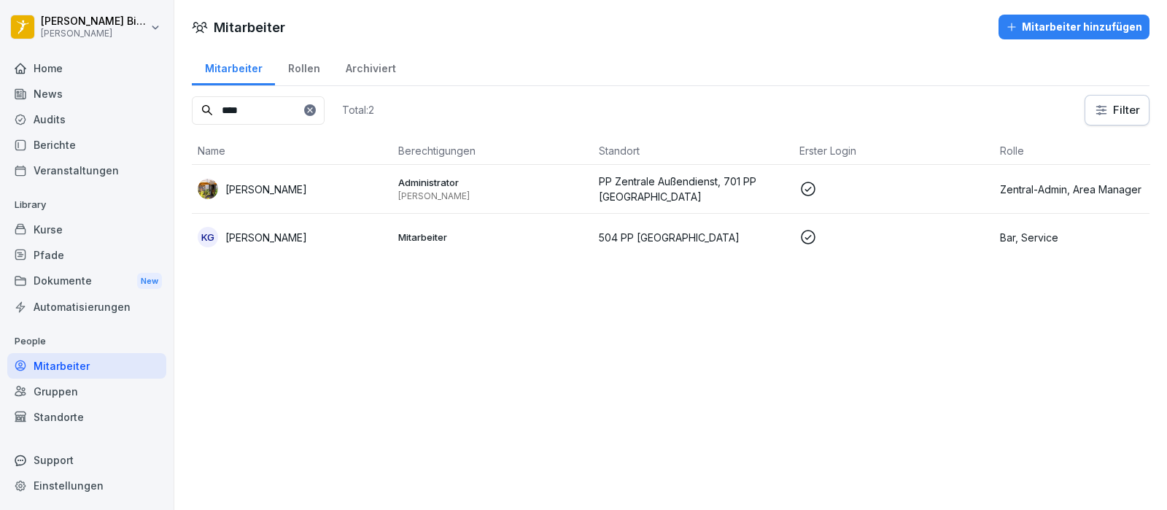
drag, startPoint x: 300, startPoint y: 105, endPoint x: 132, endPoint y: 103, distance: 167.7
click at [132, 103] on div "[PERSON_NAME] [PERSON_NAME] Home News Audits Berichte Veranstaltungen Library K…" at bounding box center [583, 255] width 1167 height 510
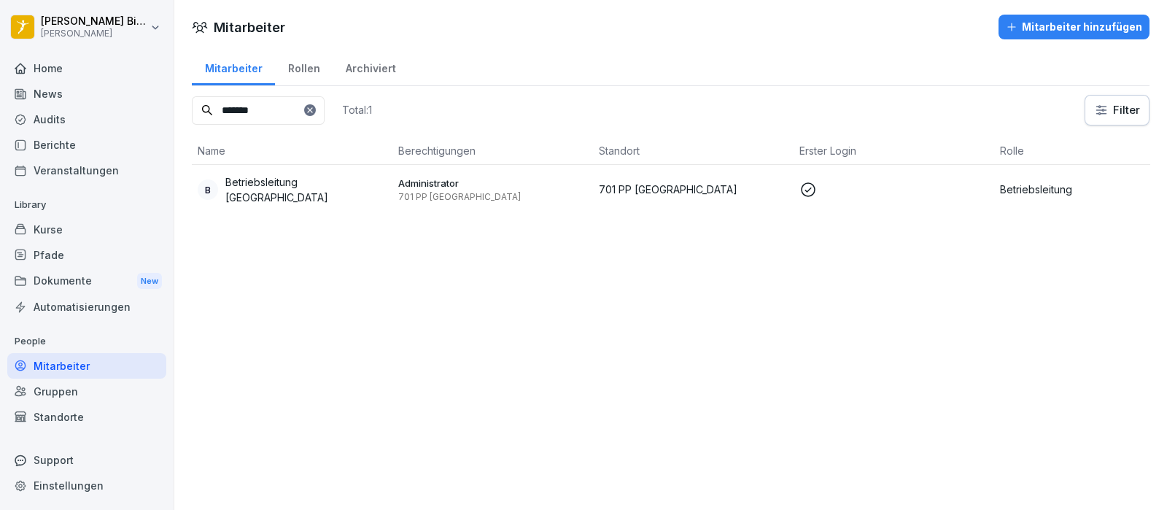
type input "*******"
click at [271, 185] on p "Betriebsleitung [GEOGRAPHIC_DATA]" at bounding box center [305, 189] width 161 height 31
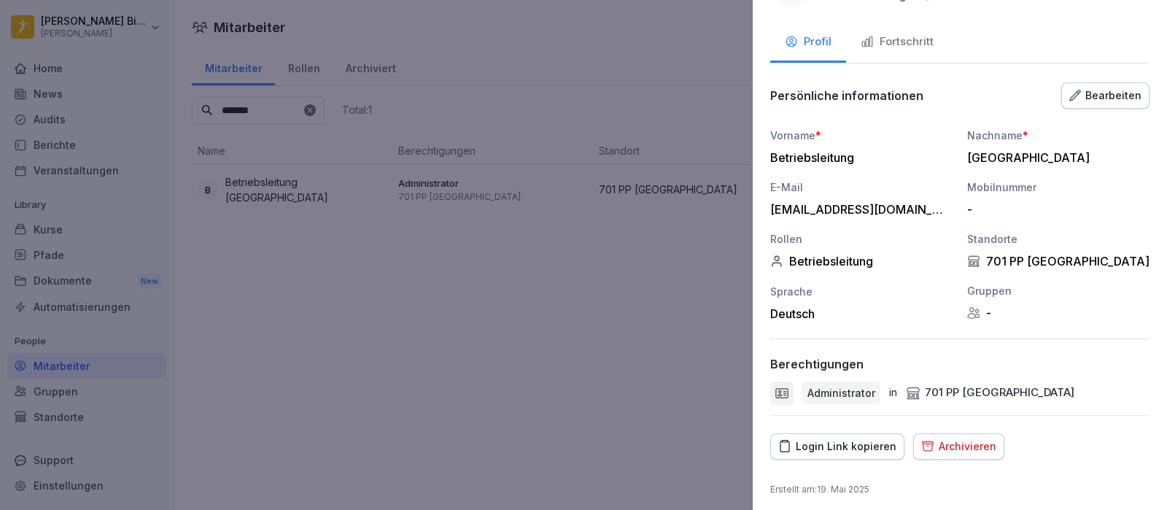
scroll to position [63, 0]
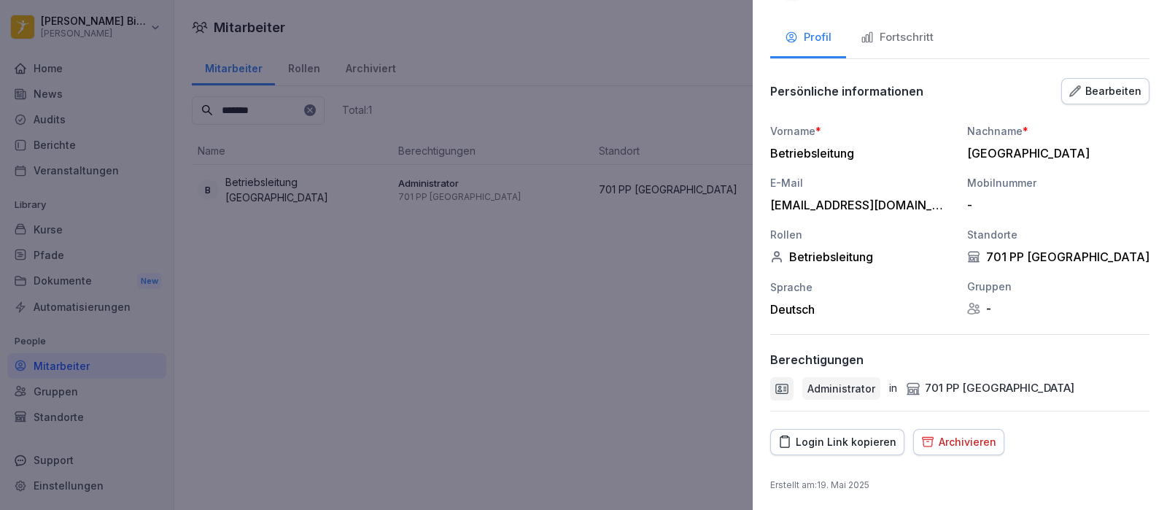
click at [840, 437] on div "Login Link kopieren" at bounding box center [837, 442] width 118 height 16
click at [567, 26] on div at bounding box center [583, 255] width 1167 height 510
